Goal: Task Accomplishment & Management: Use online tool/utility

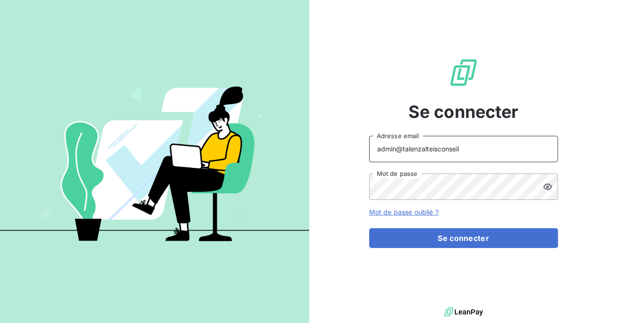
click at [473, 152] on input "admin@talenzalteisconseil" at bounding box center [463, 149] width 189 height 26
type input "admin@talenzalteisiledefrance"
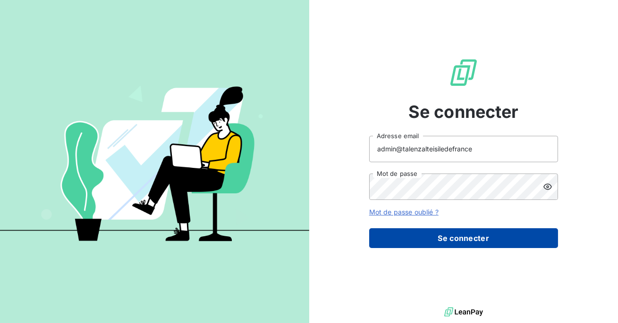
click at [454, 237] on button "Se connecter" at bounding box center [463, 239] width 189 height 20
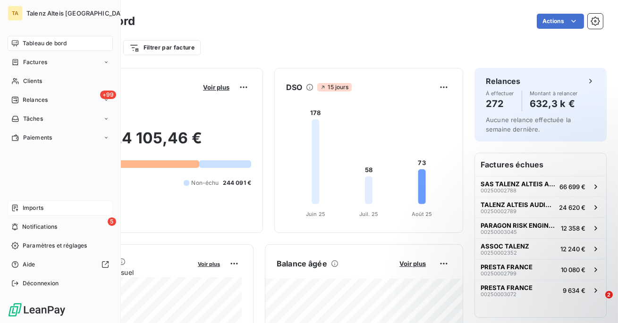
click at [20, 209] on div "Imports" at bounding box center [60, 208] width 105 height 15
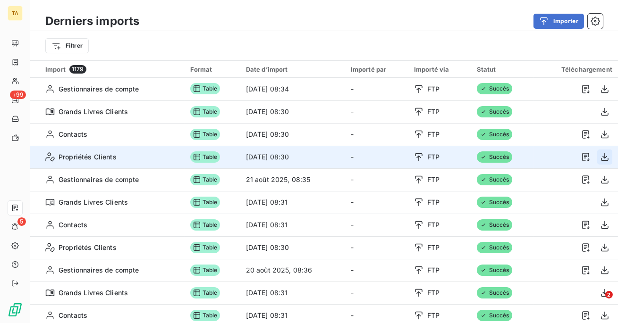
click at [603, 156] on icon "button" at bounding box center [604, 157] width 9 height 9
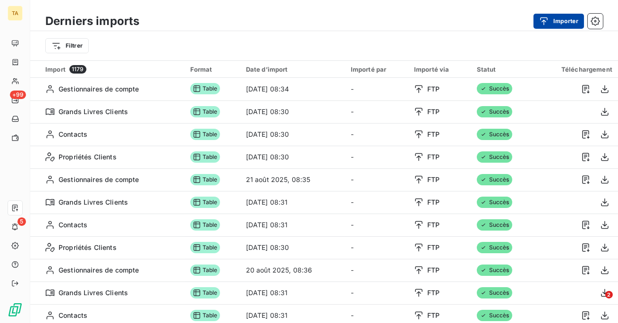
click at [558, 21] on button "Importer" at bounding box center [559, 21] width 51 height 15
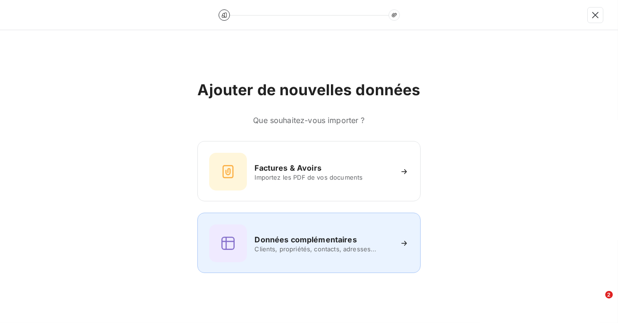
click at [333, 243] on h6 "Données complémentaires" at bounding box center [306, 239] width 102 height 11
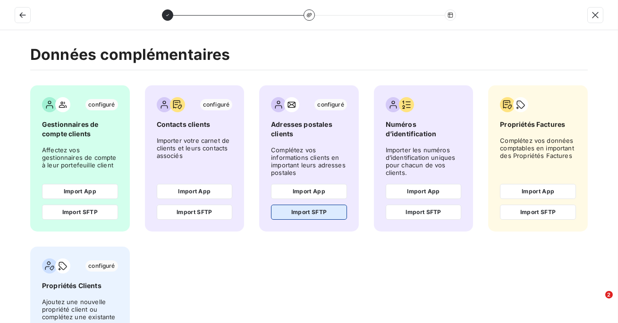
click at [323, 214] on button "Import SFTP" at bounding box center [309, 212] width 76 height 15
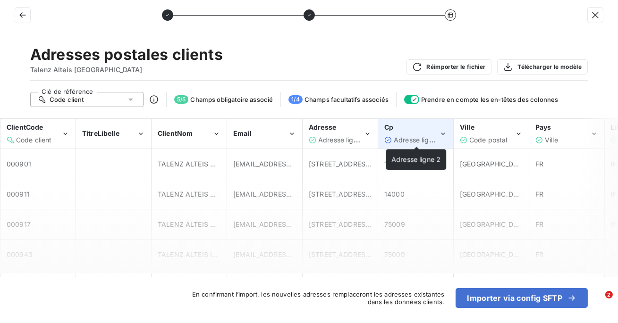
click at [415, 137] on span "Adresse ligne 2" at bounding box center [418, 140] width 49 height 8
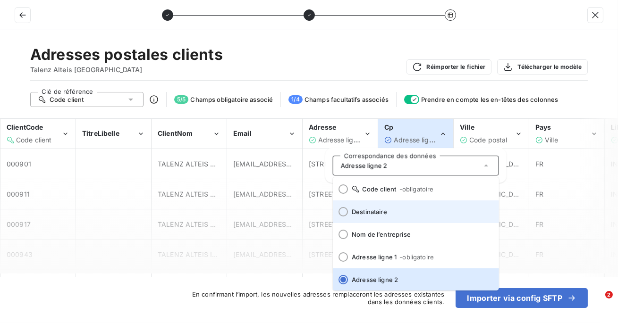
scroll to position [117, 0]
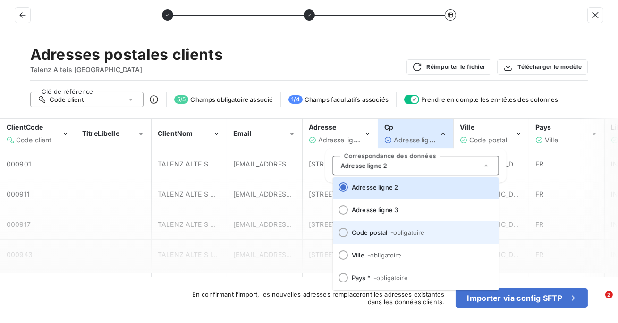
click at [382, 227] on li "Code postal - obligatoire" at bounding box center [416, 232] width 166 height 23
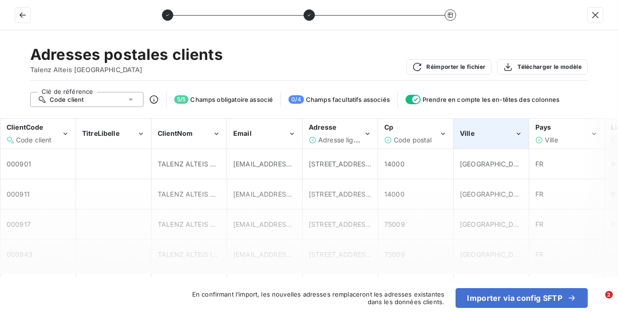
click at [477, 131] on div "Ville" at bounding box center [487, 133] width 55 height 9
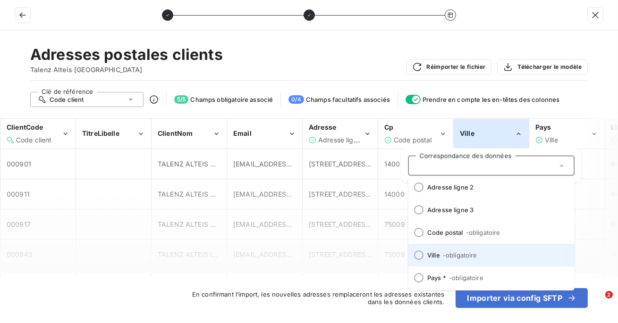
click at [434, 259] on li "Ville - obligatoire" at bounding box center [491, 255] width 166 height 23
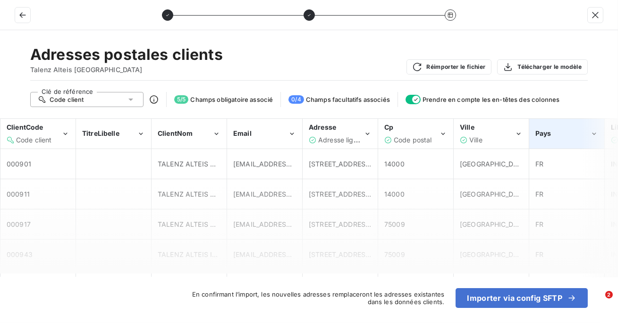
click at [548, 130] on span "Pays" at bounding box center [543, 133] width 16 height 8
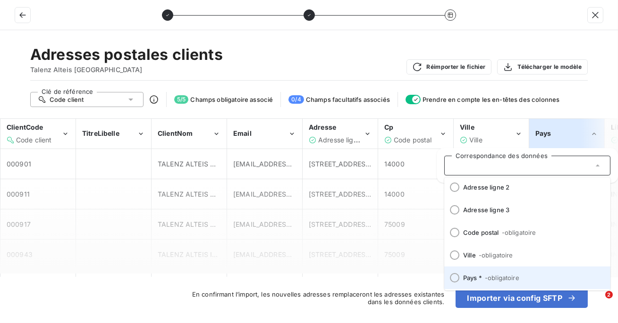
click at [477, 274] on span "Pays * - obligatoire" at bounding box center [533, 278] width 140 height 8
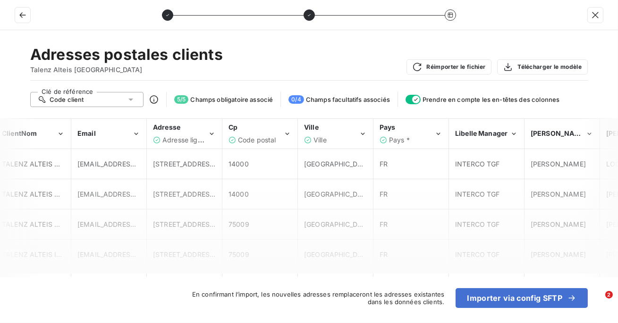
scroll to position [0, 157]
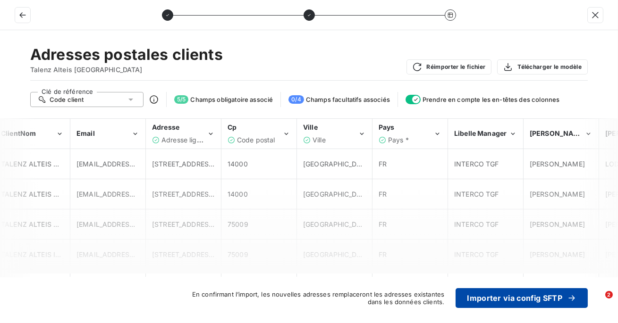
click at [506, 294] on button "Importer via config SFTP" at bounding box center [522, 299] width 132 height 20
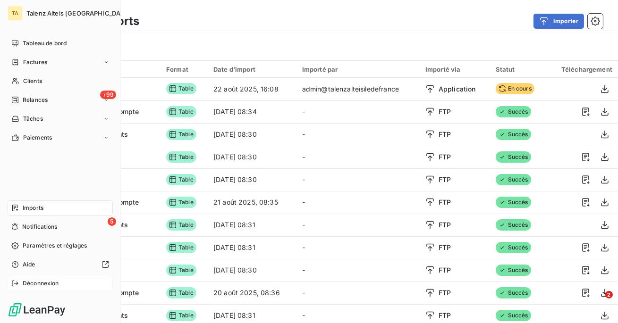
click at [42, 276] on div "Déconnexion" at bounding box center [60, 283] width 105 height 15
